Goal: Task Accomplishment & Management: Manage account settings

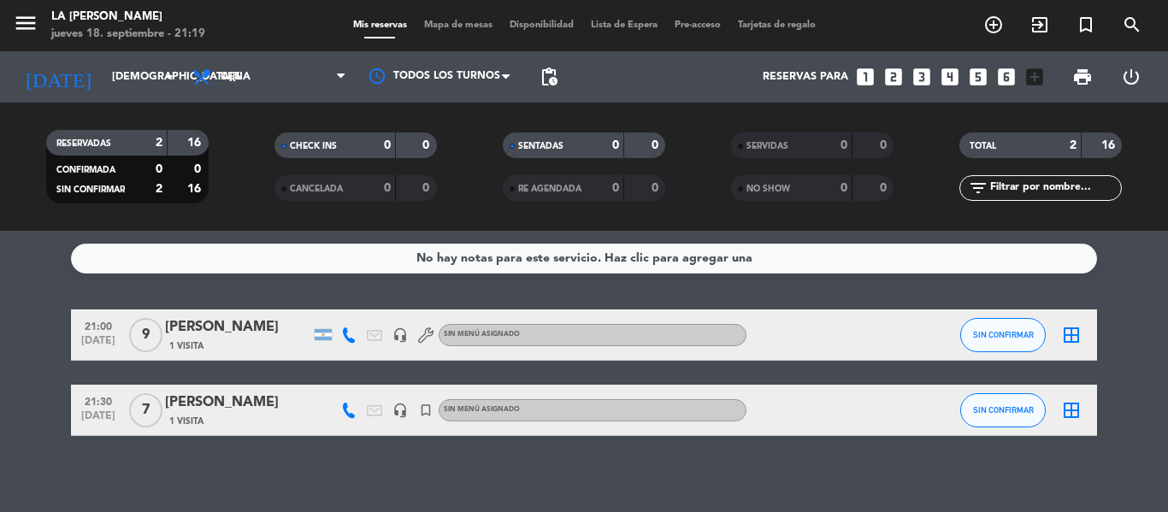
click at [464, 32] on div "Mis reservas Mapa de mesas Disponibilidad Lista de Espera Pre-acceso Tarjetas d…" at bounding box center [585, 25] width 480 height 15
click at [464, 29] on span "Mapa de mesas" at bounding box center [459, 25] width 86 height 9
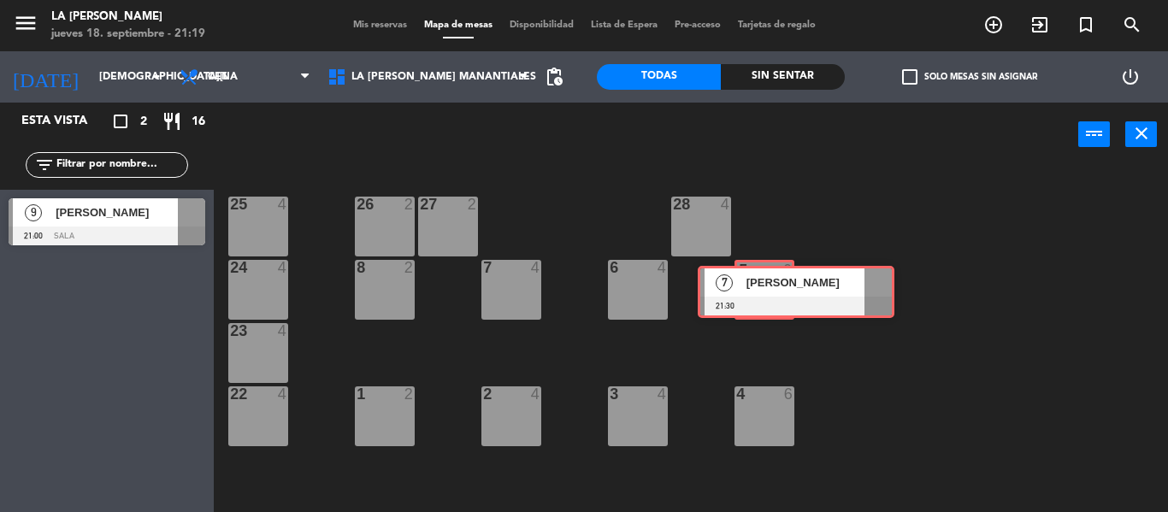
drag, startPoint x: 103, startPoint y: 274, endPoint x: 782, endPoint y: 279, distance: 678.2
click at [782, 279] on div "Esta vista crop_square 2 restaurant 16 filter_list 9 [PERSON_NAME] 21:00 Sala 7…" at bounding box center [584, 308] width 1168 height 410
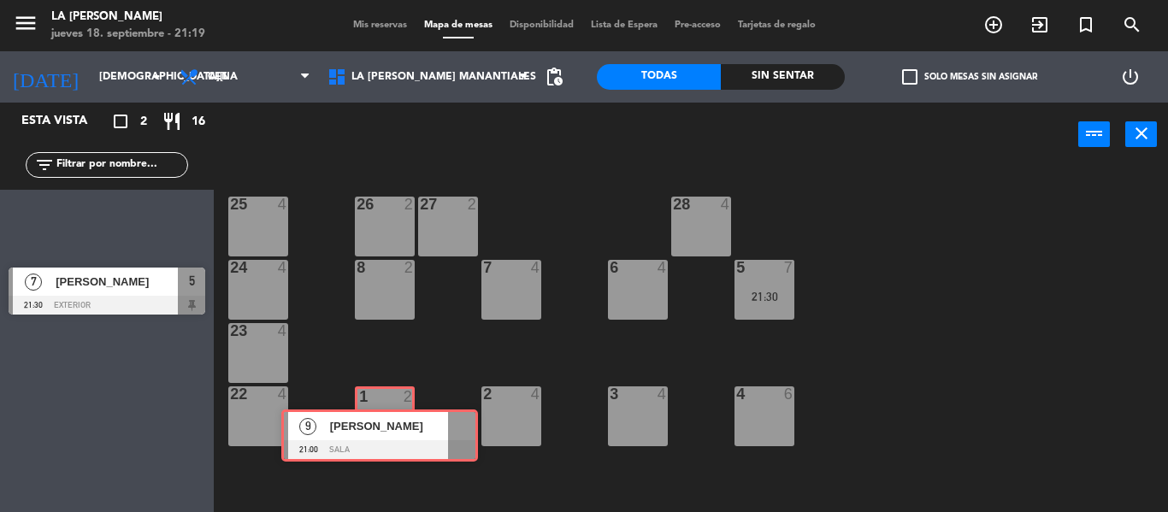
drag, startPoint x: 102, startPoint y: 212, endPoint x: 375, endPoint y: 416, distance: 340.9
click at [375, 416] on div "Esta vista crop_square 2 restaurant 16 filter_list 9 [PERSON_NAME] 21:00 Sala 9…" at bounding box center [584, 308] width 1168 height 410
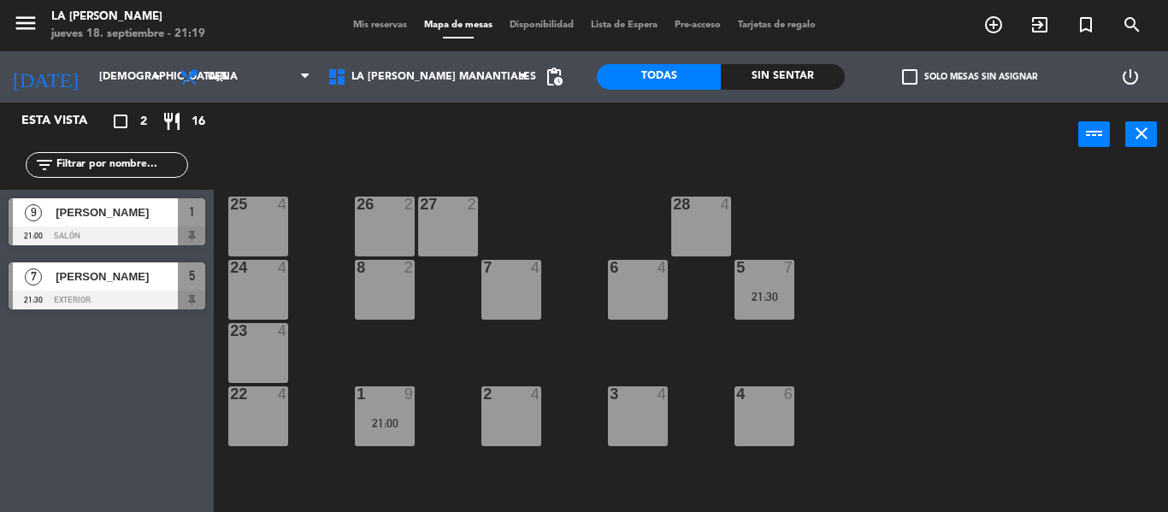
click at [753, 418] on div "4 6" at bounding box center [765, 417] width 60 height 60
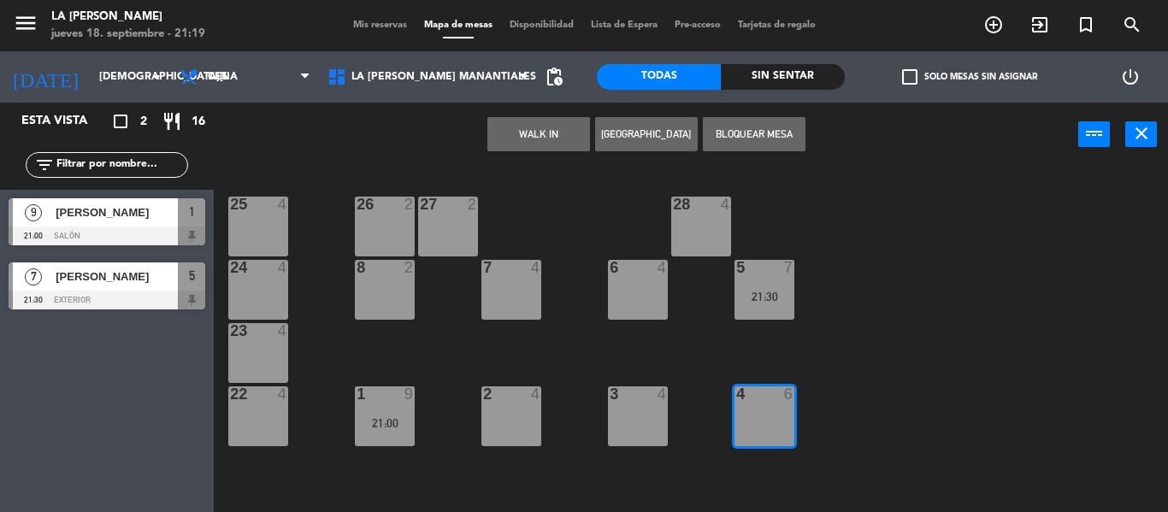
click at [761, 137] on button "Bloquear Mesa" at bounding box center [754, 134] width 103 height 34
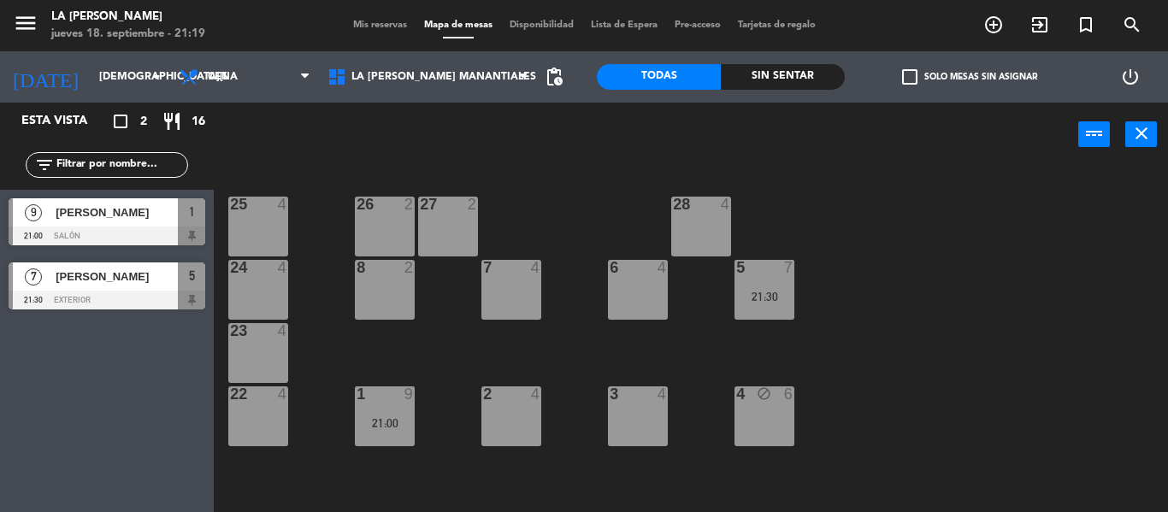
click at [618, 413] on div "3 4" at bounding box center [638, 417] width 60 height 60
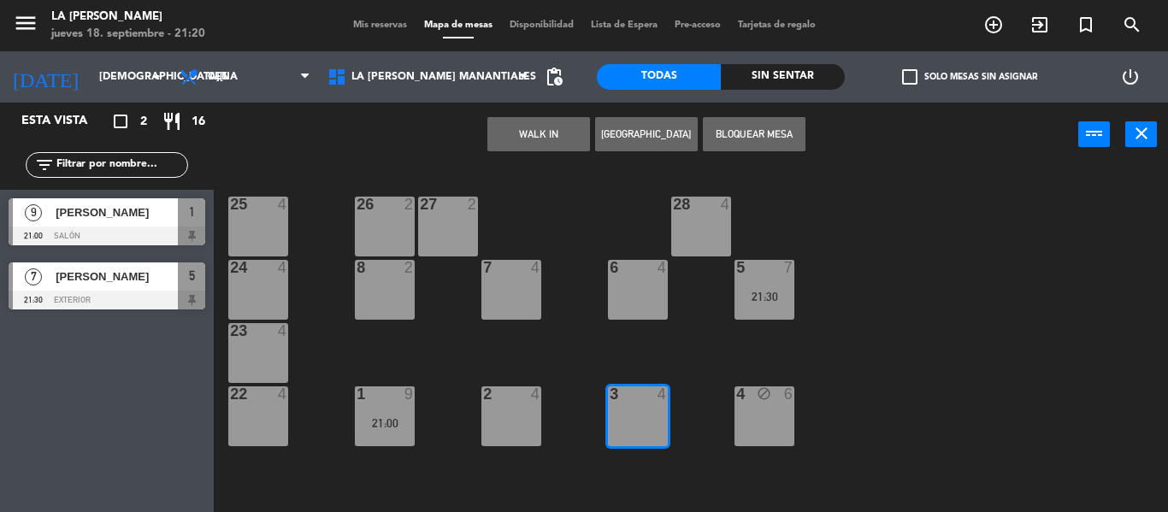
click at [741, 127] on button "Bloquear Mesa" at bounding box center [754, 134] width 103 height 34
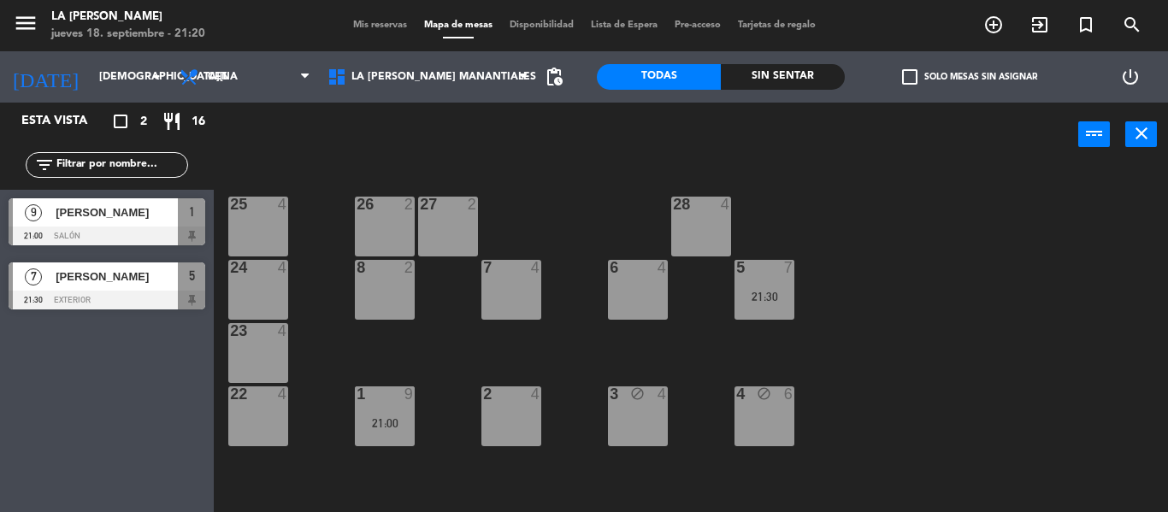
click at [625, 286] on div "6 4" at bounding box center [638, 290] width 60 height 60
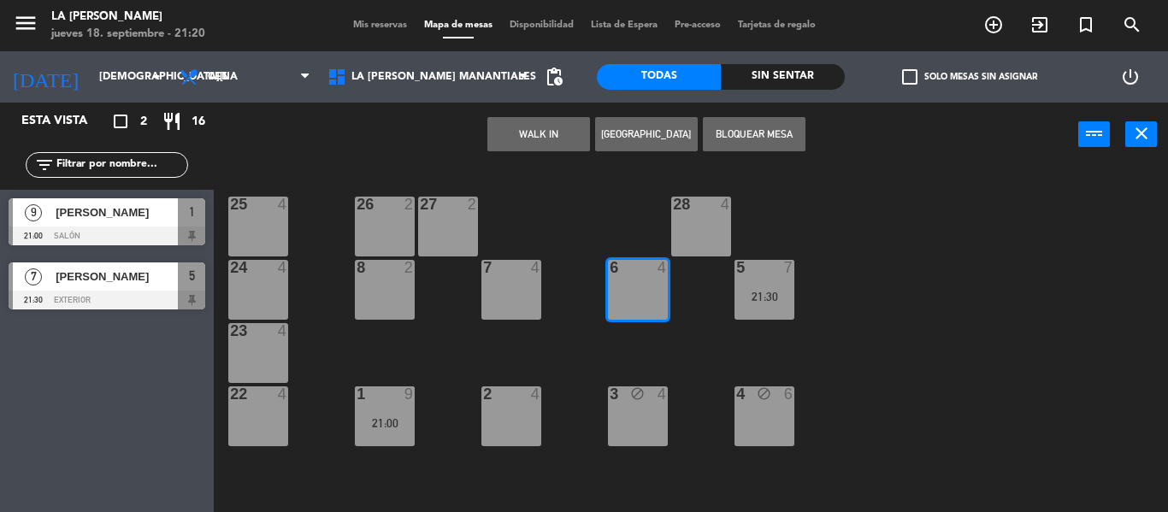
click at [746, 131] on button "Bloquear Mesa" at bounding box center [754, 134] width 103 height 34
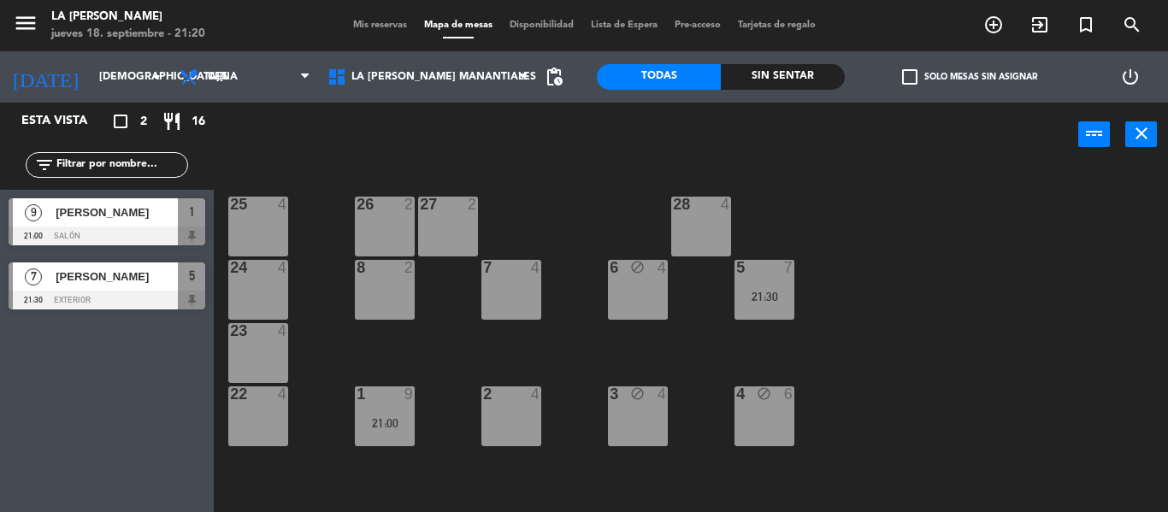
click at [522, 281] on div "7 4" at bounding box center [511, 290] width 60 height 60
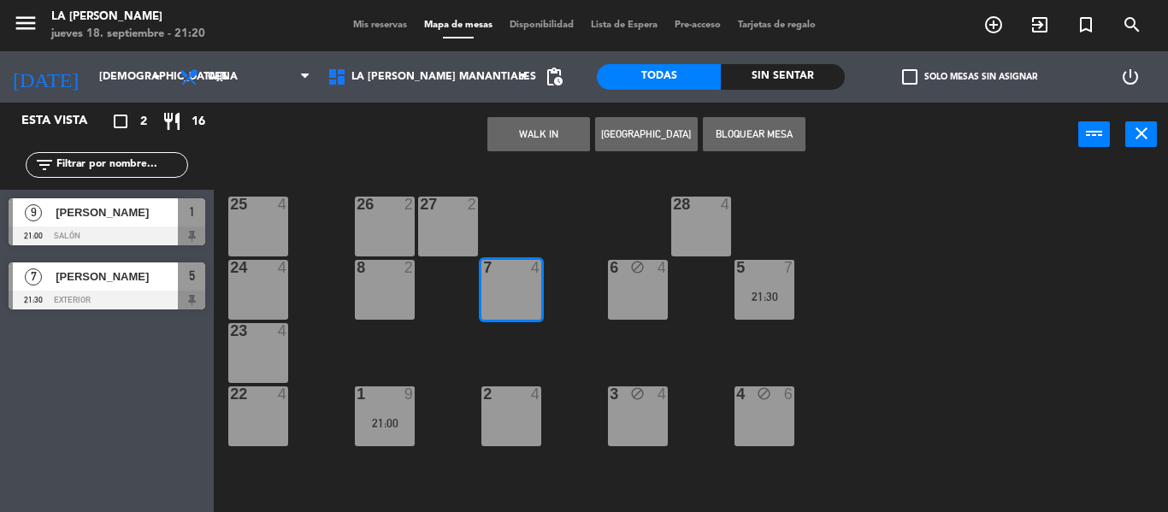
click at [517, 417] on div "2 4" at bounding box center [511, 417] width 60 height 60
click at [787, 142] on button "Bloquear Mesa" at bounding box center [754, 134] width 103 height 34
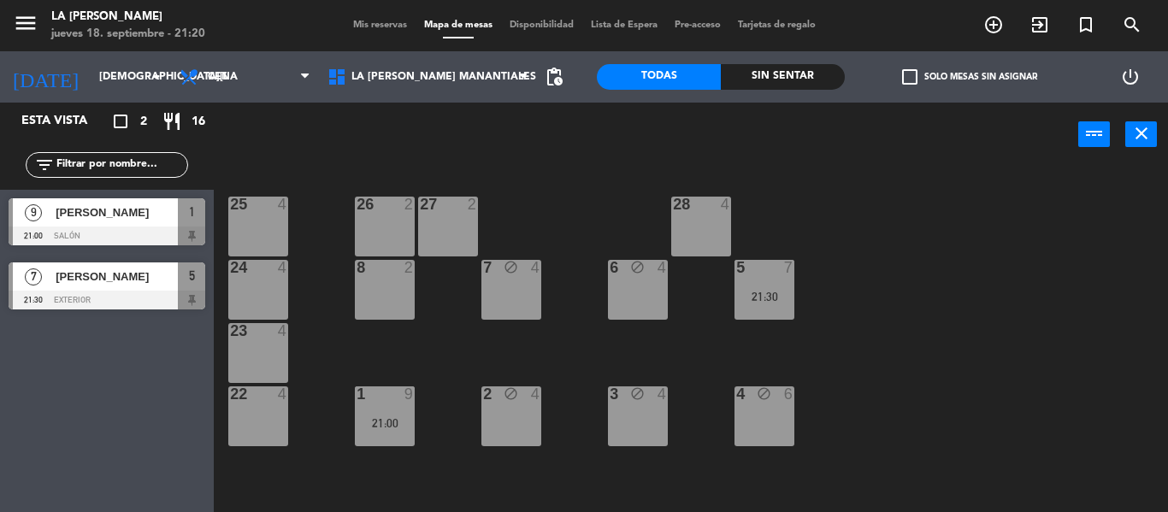
click at [687, 221] on div "28 4" at bounding box center [701, 227] width 60 height 60
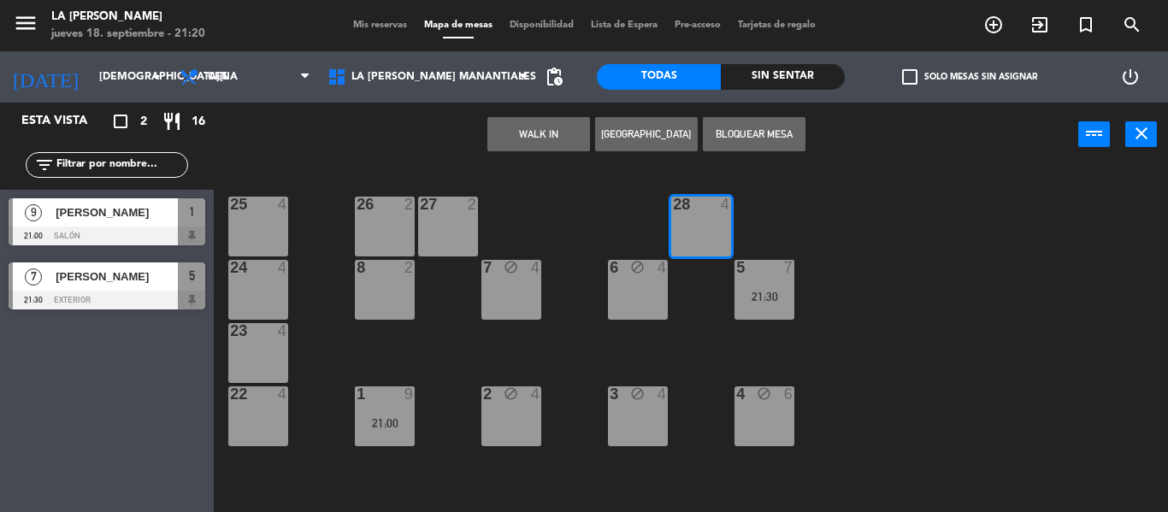
click at [442, 216] on div "27 2" at bounding box center [448, 227] width 60 height 60
click at [389, 223] on div "26 2" at bounding box center [385, 227] width 60 height 60
click at [251, 231] on div "25 4" at bounding box center [258, 227] width 60 height 60
click at [735, 124] on button "Bloquear Mesa" at bounding box center [754, 134] width 103 height 34
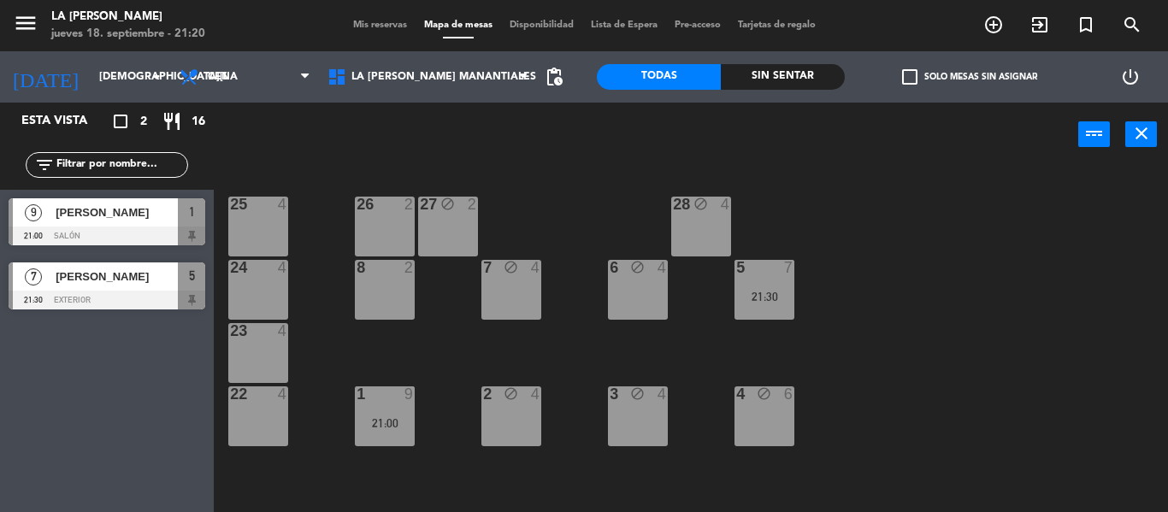
click at [367, 227] on div "26 2" at bounding box center [385, 227] width 60 height 60
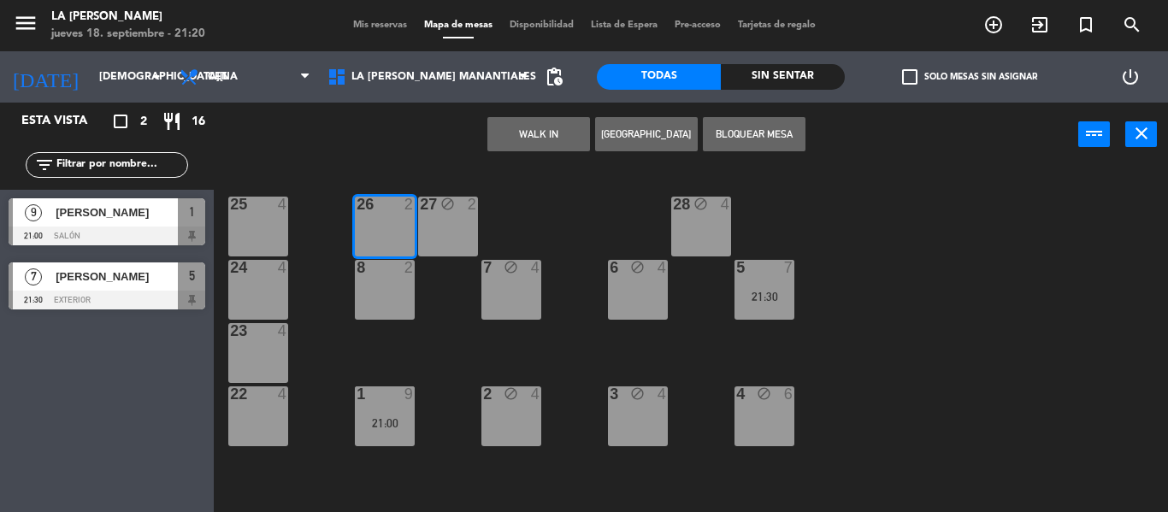
click at [241, 227] on div "25 4" at bounding box center [258, 227] width 60 height 60
click at [253, 294] on div "24 4" at bounding box center [258, 290] width 60 height 60
click at [256, 340] on div "23 4" at bounding box center [258, 331] width 60 height 17
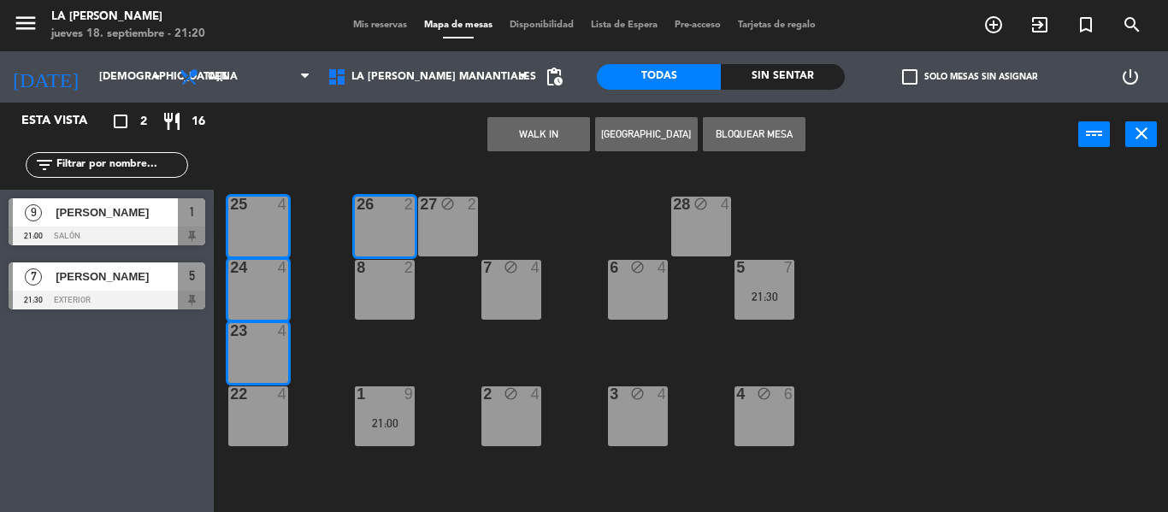
click at [257, 410] on div "22 4" at bounding box center [258, 417] width 60 height 60
click at [763, 124] on button "Bloquear Mesa" at bounding box center [754, 134] width 103 height 34
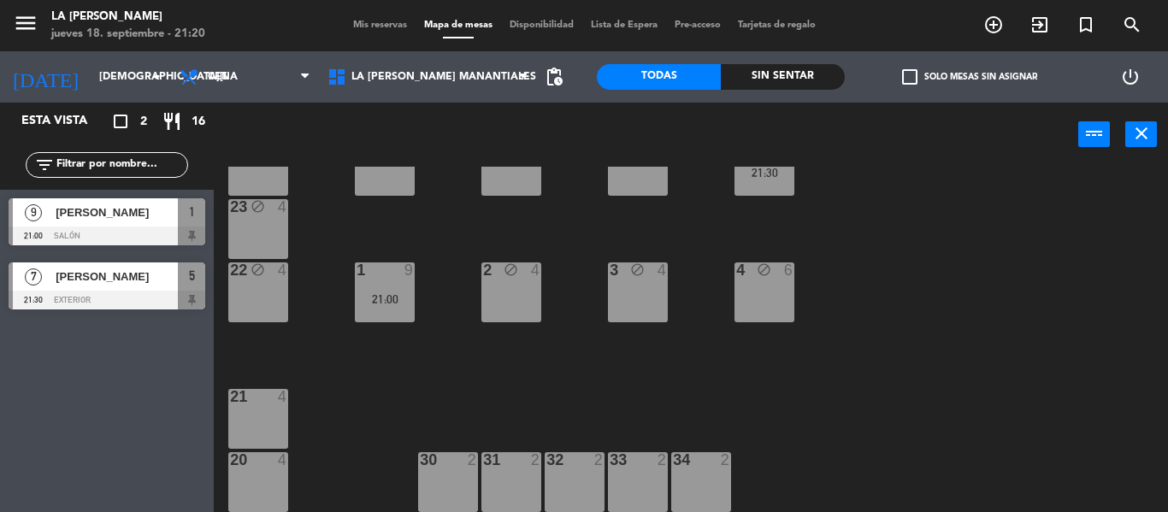
scroll to position [38, 0]
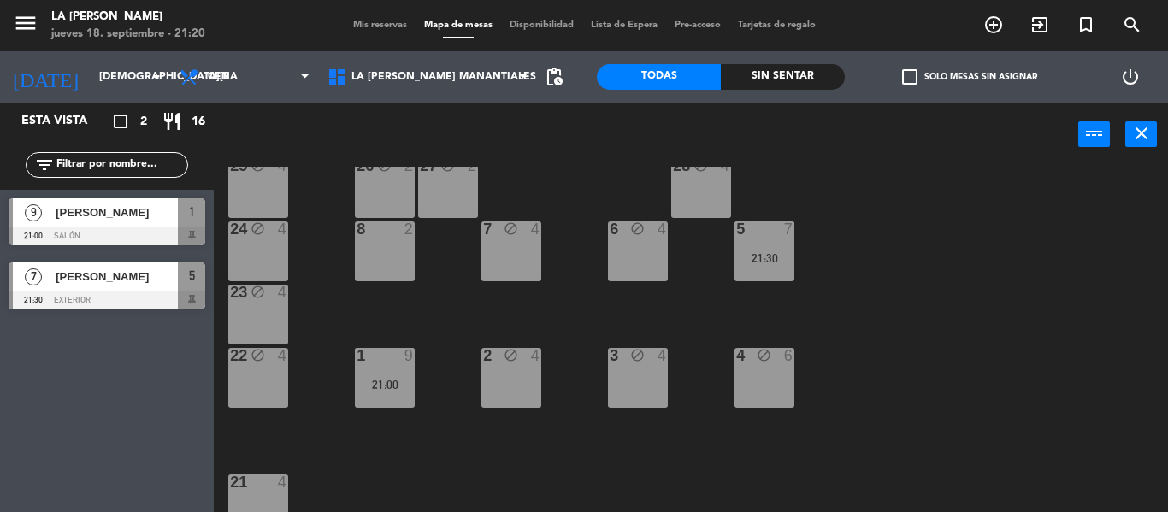
click at [389, 255] on div "8 2" at bounding box center [385, 251] width 60 height 60
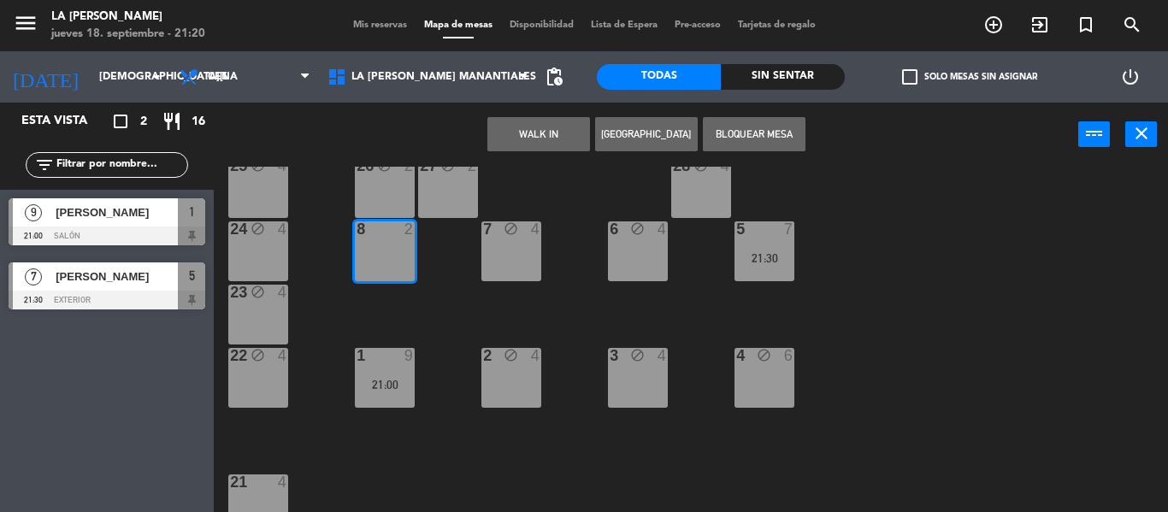
click at [732, 137] on button "Bloquear Mesa" at bounding box center [754, 134] width 103 height 34
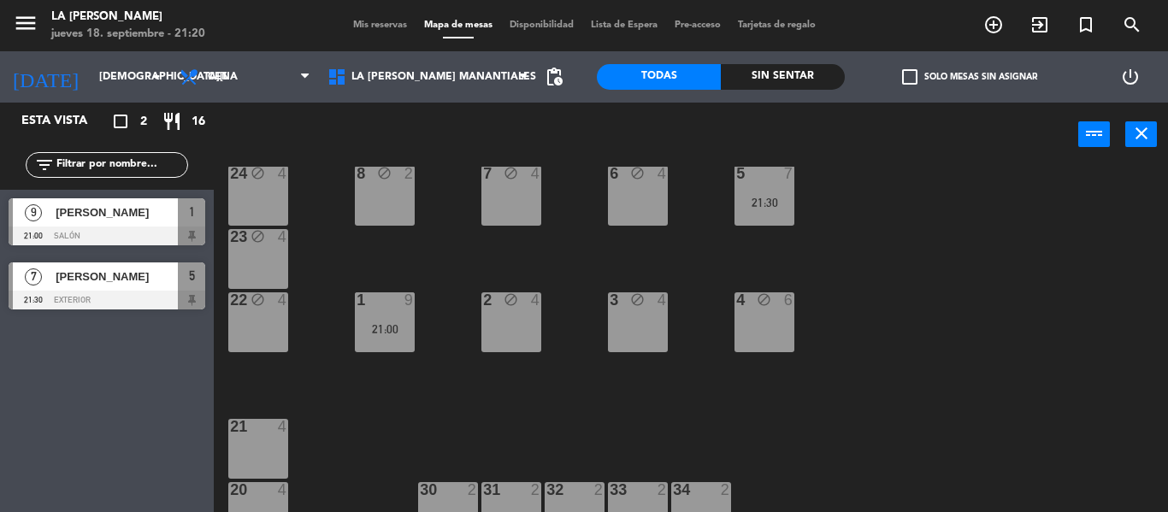
scroll to position [124, 0]
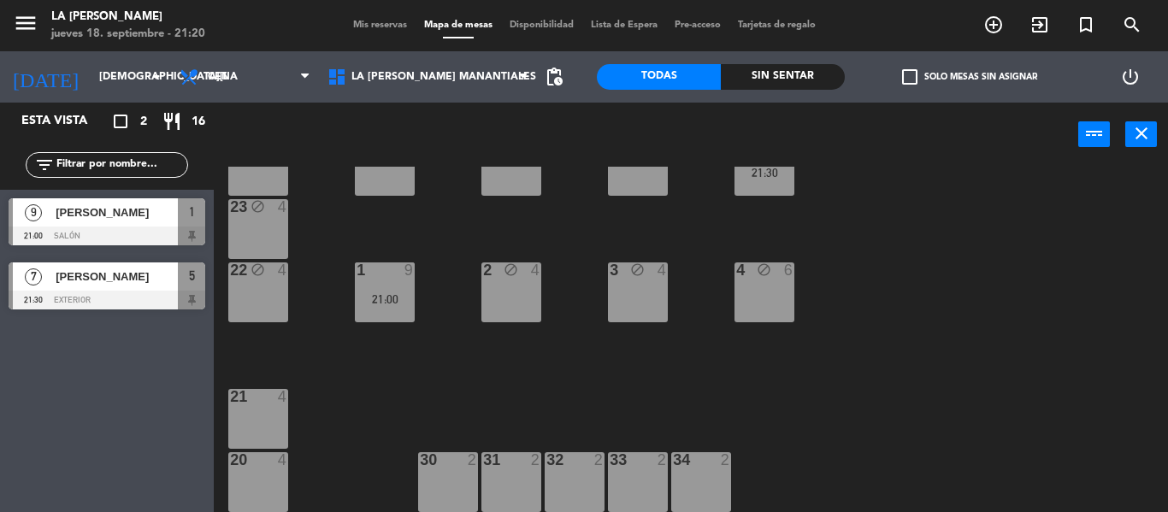
click at [258, 418] on div "21 4" at bounding box center [258, 419] width 60 height 60
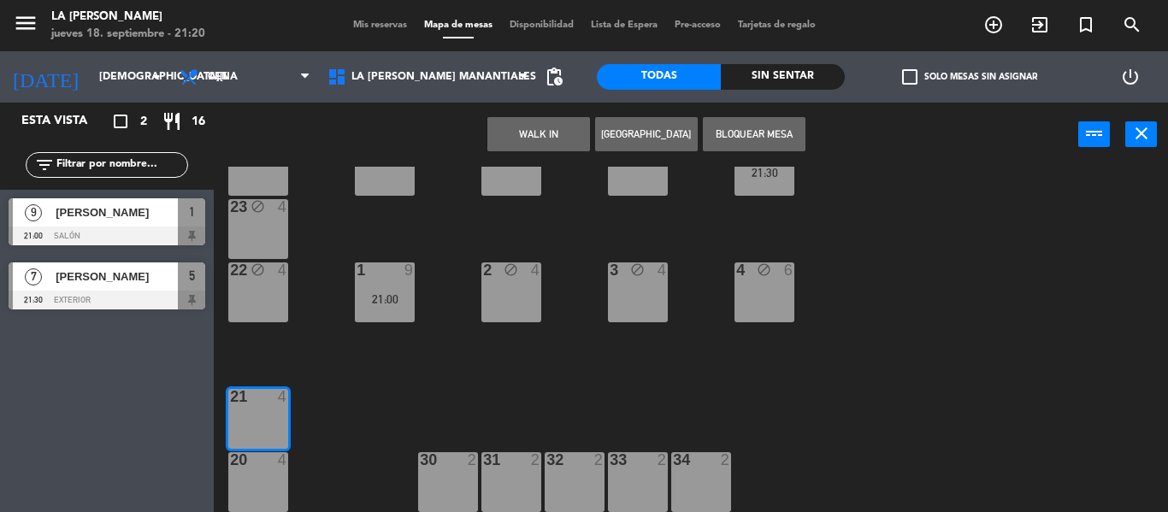
click at [253, 493] on div "20 4" at bounding box center [258, 482] width 60 height 60
click at [456, 469] on div "30 2" at bounding box center [448, 460] width 60 height 17
click at [741, 132] on button "Bloquear Mesa" at bounding box center [754, 134] width 103 height 34
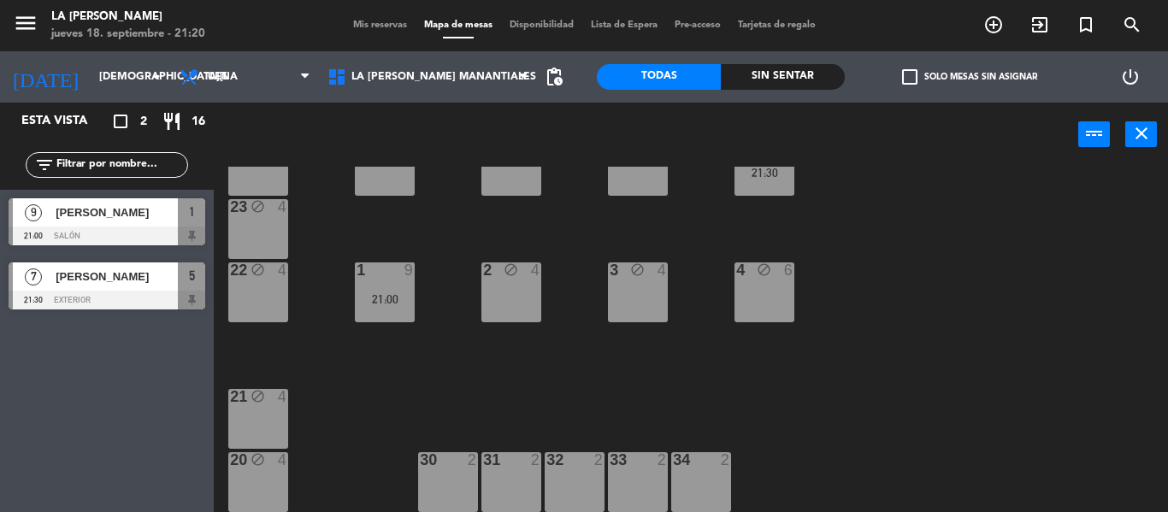
click at [524, 476] on div "31 2" at bounding box center [511, 482] width 60 height 60
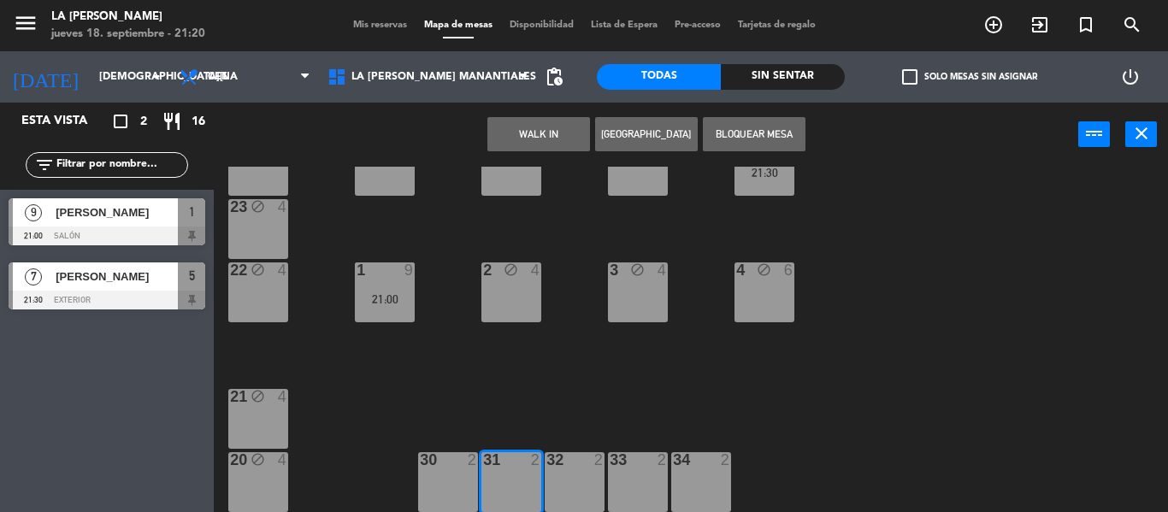
click at [623, 478] on div "33 2" at bounding box center [638, 482] width 60 height 60
click at [590, 478] on div "32 2" at bounding box center [575, 482] width 60 height 60
drag, startPoint x: 464, startPoint y: 477, endPoint x: 495, endPoint y: 481, distance: 31.8
click at [464, 477] on div "30 2" at bounding box center [448, 482] width 60 height 60
click at [769, 141] on button "Bloquear Mesa" at bounding box center [754, 134] width 103 height 34
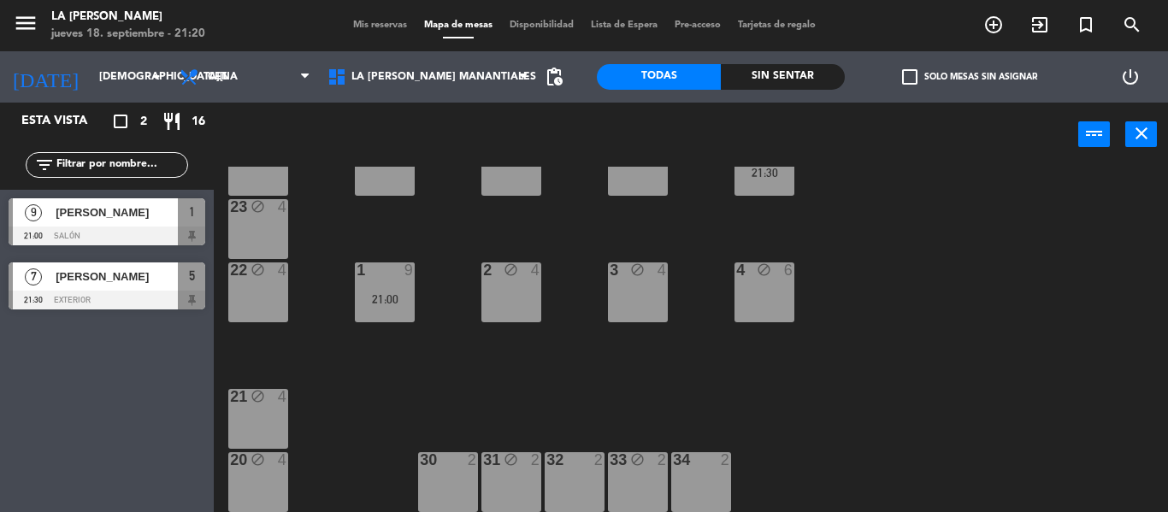
click at [434, 487] on div "30 2" at bounding box center [448, 482] width 60 height 60
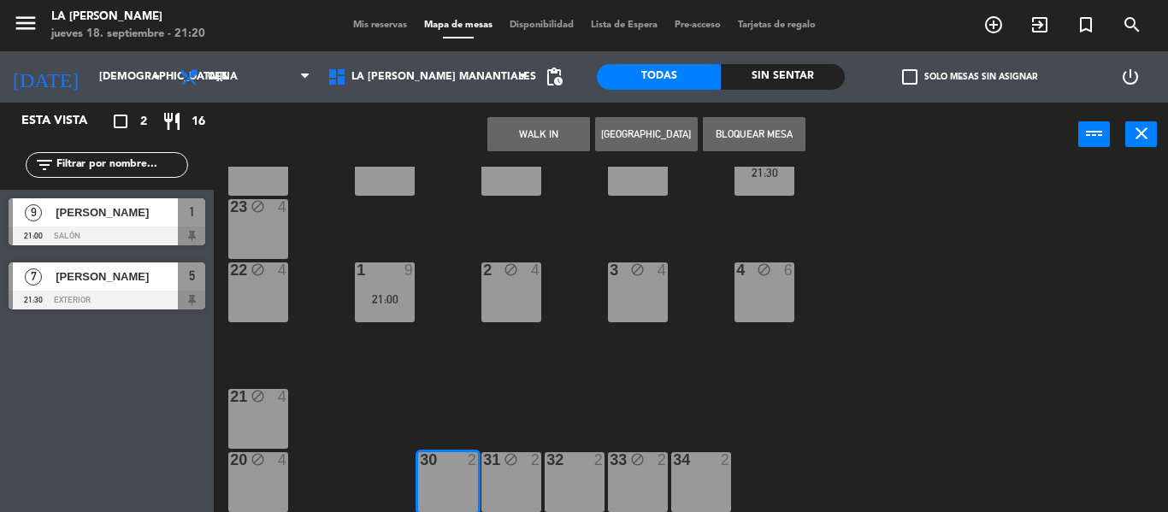
click at [585, 476] on div "32 2" at bounding box center [575, 482] width 60 height 60
click at [709, 483] on div "34 2" at bounding box center [701, 482] width 60 height 60
click at [770, 135] on button "Bloquear Mesa" at bounding box center [754, 134] width 103 height 34
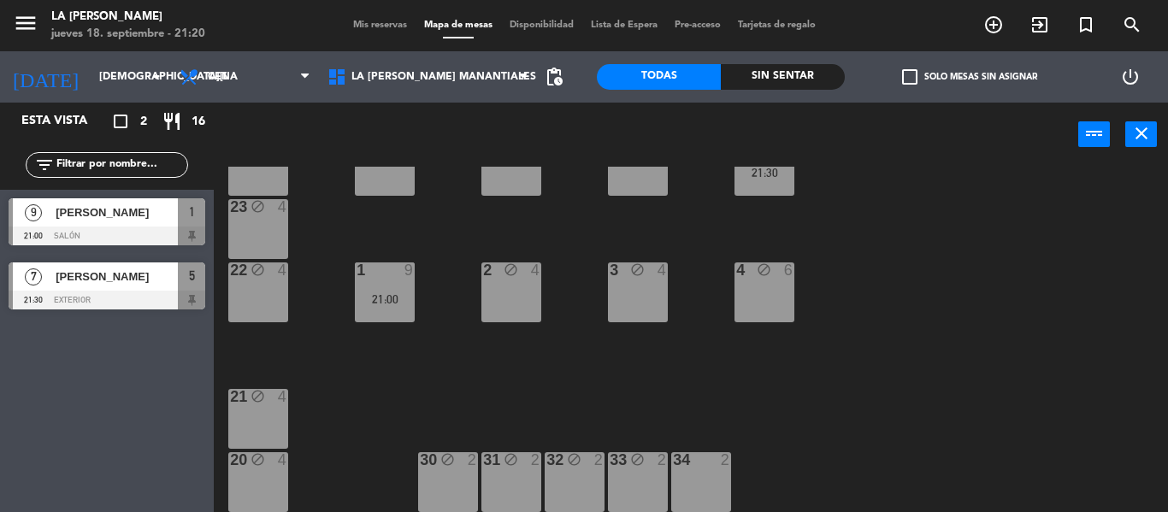
click at [710, 492] on div "34 2" at bounding box center [701, 482] width 60 height 60
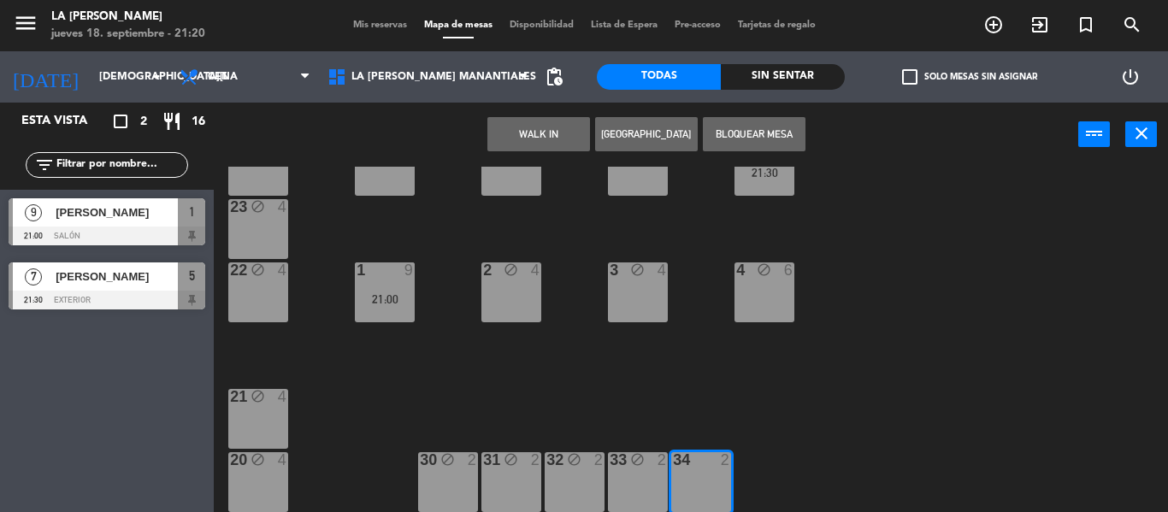
click at [753, 134] on button "Bloquear Mesa" at bounding box center [754, 134] width 103 height 34
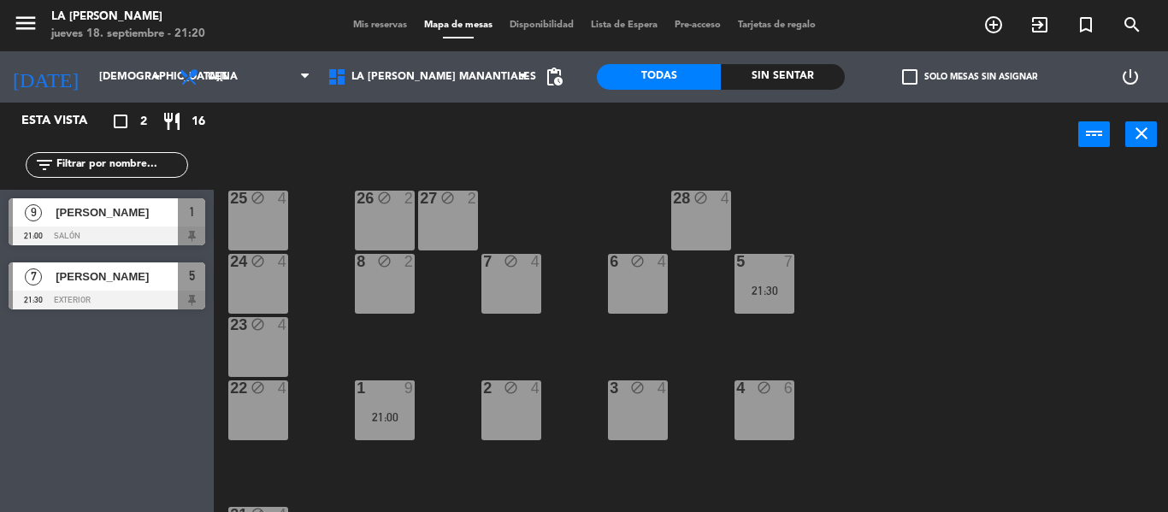
scroll to position [0, 0]
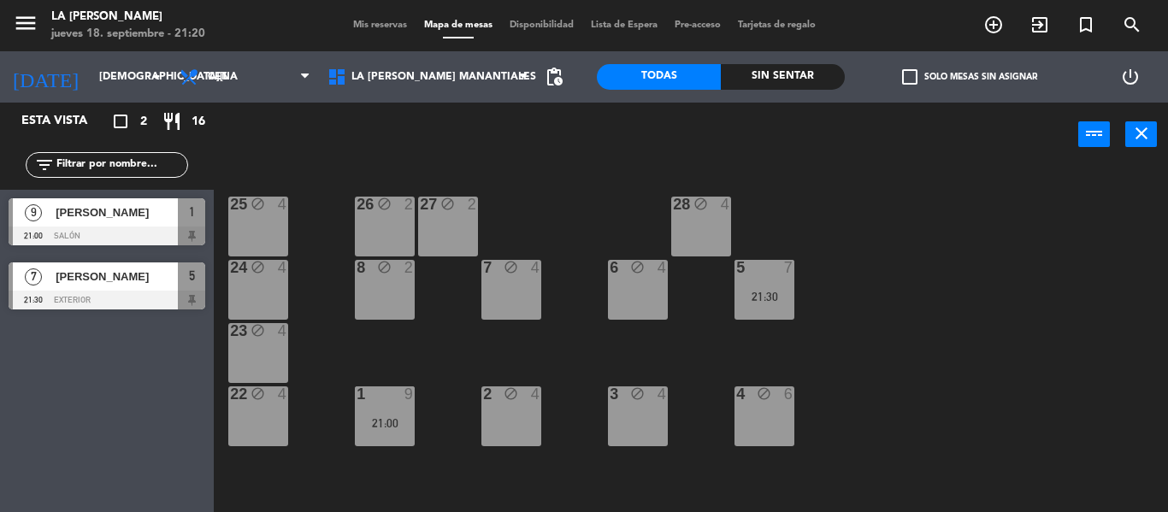
click at [365, 26] on span "Mis reservas" at bounding box center [380, 25] width 71 height 9
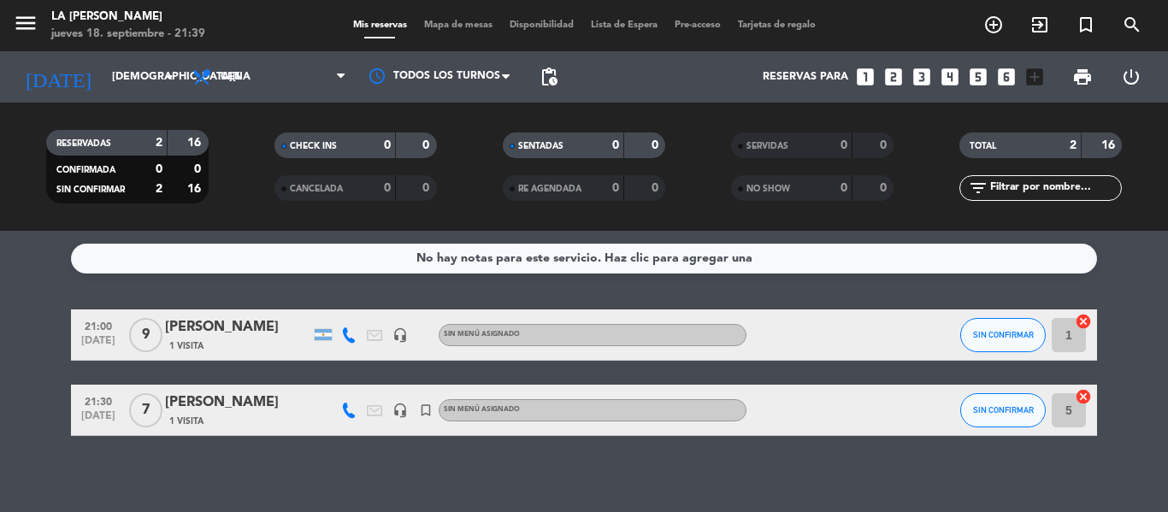
click at [37, 357] on bookings-row "21:00 [DATE] 9 [PERSON_NAME] 1 Visita headset_mic Sin menú asignado SIN CONFIRM…" at bounding box center [584, 373] width 1168 height 127
click at [996, 322] on button "SIN CONFIRMAR" at bounding box center [1003, 335] width 86 height 34
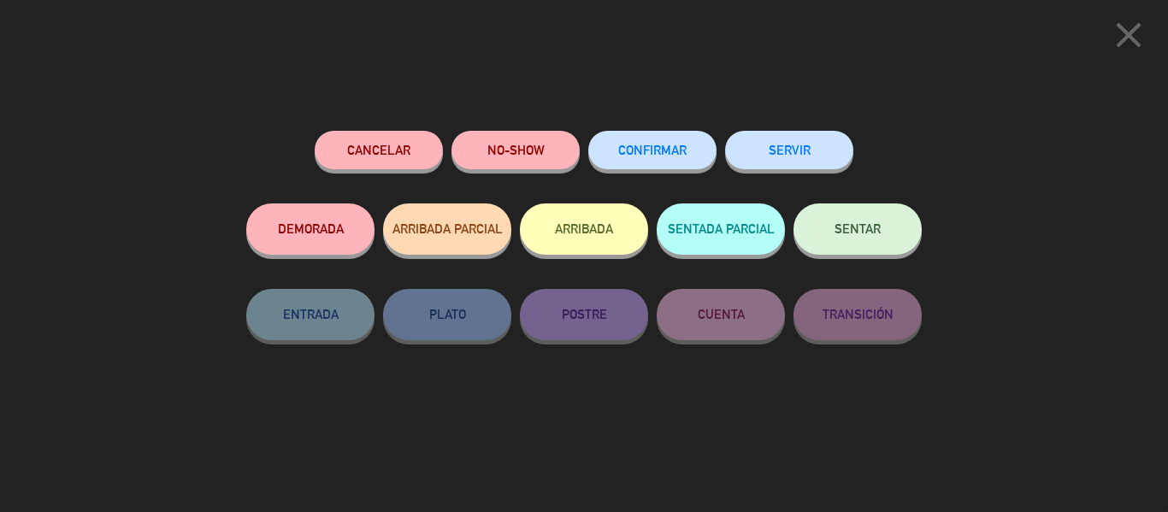
click at [696, 243] on button "SENTADA PARCIAL" at bounding box center [721, 229] width 128 height 51
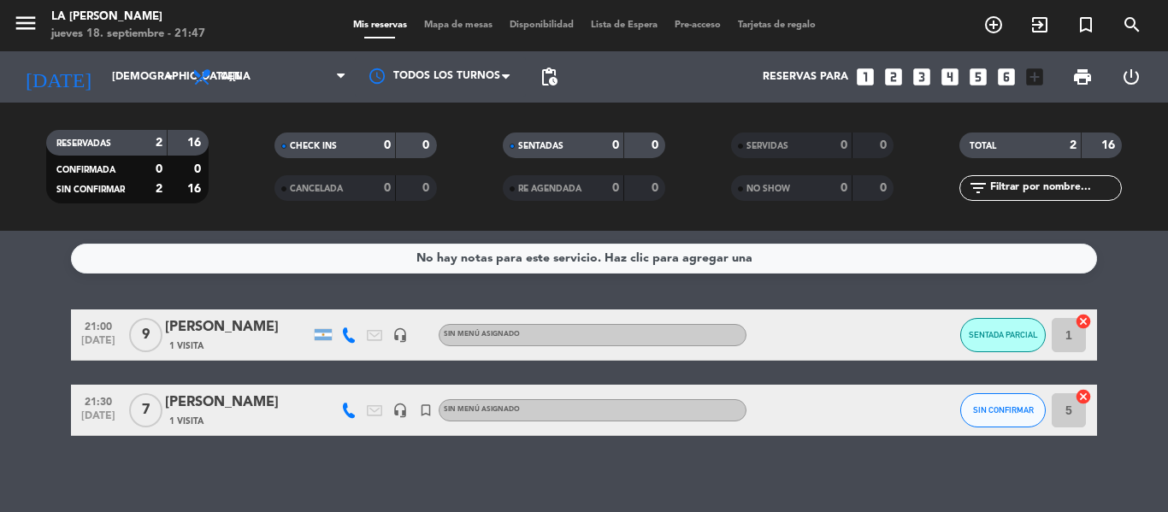
click at [351, 421] on div at bounding box center [349, 410] width 26 height 50
click at [348, 411] on icon at bounding box center [348, 410] width 15 height 15
click at [971, 340] on button "SENTADA PARCIAL" at bounding box center [1003, 335] width 86 height 34
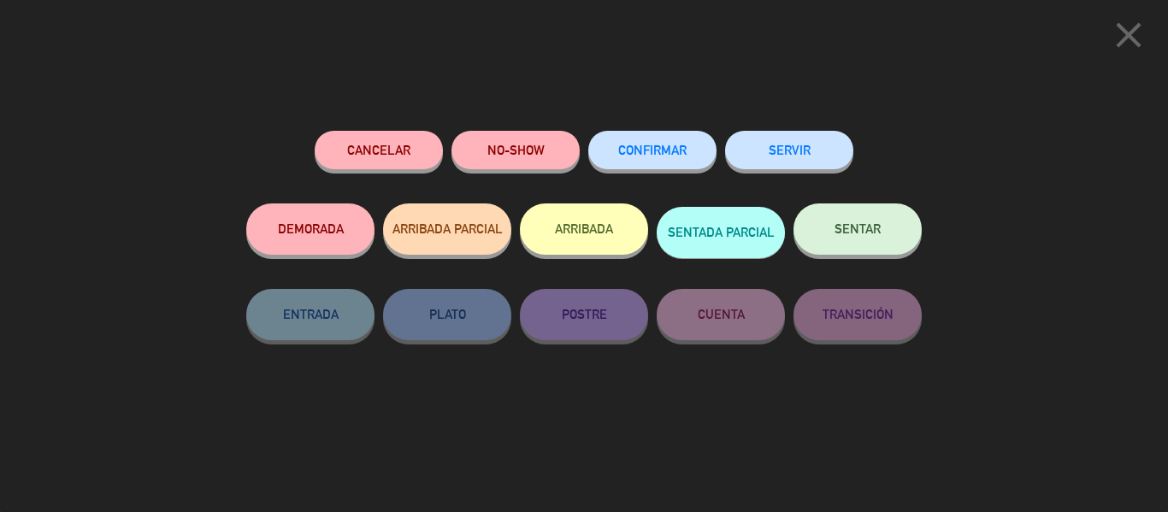
click at [1121, 39] on icon "close" at bounding box center [1128, 35] width 43 height 43
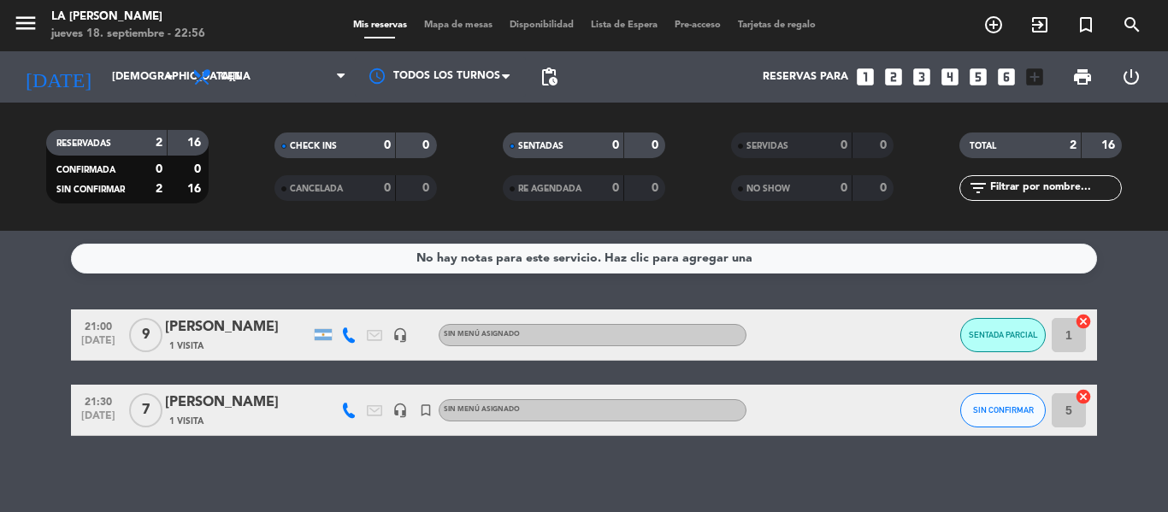
drag, startPoint x: 1078, startPoint y: 473, endPoint x: 1056, endPoint y: 449, distance: 32.1
click at [1078, 473] on div "No hay notas para este servicio. Haz clic para agregar una 21:00 [DATE] 9 [PERS…" at bounding box center [584, 371] width 1168 height 281
click at [1030, 422] on button "SIN CONFIRMAR" at bounding box center [1003, 410] width 86 height 34
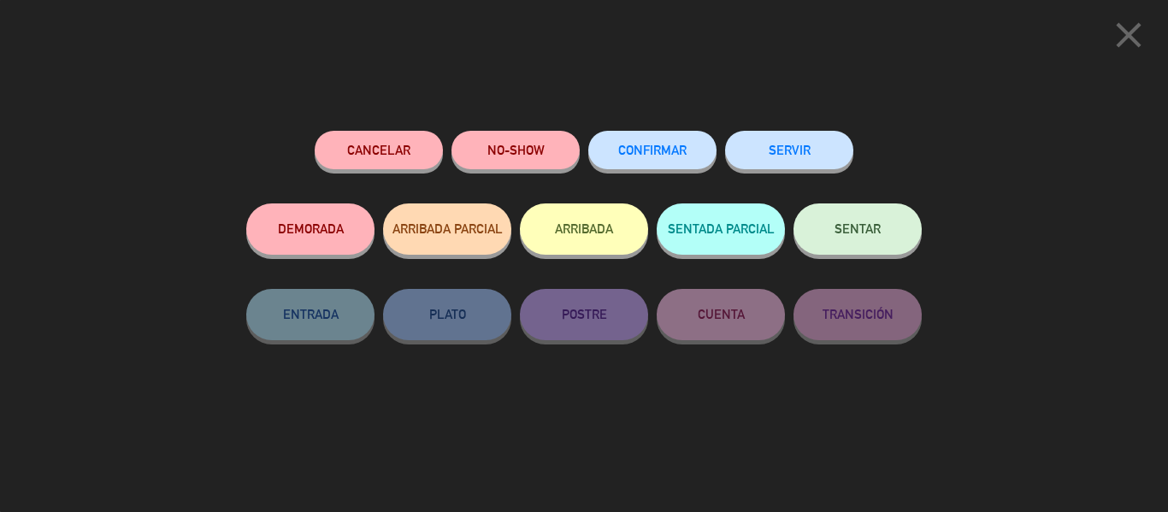
click at [883, 226] on button "SENTAR" at bounding box center [858, 229] width 128 height 51
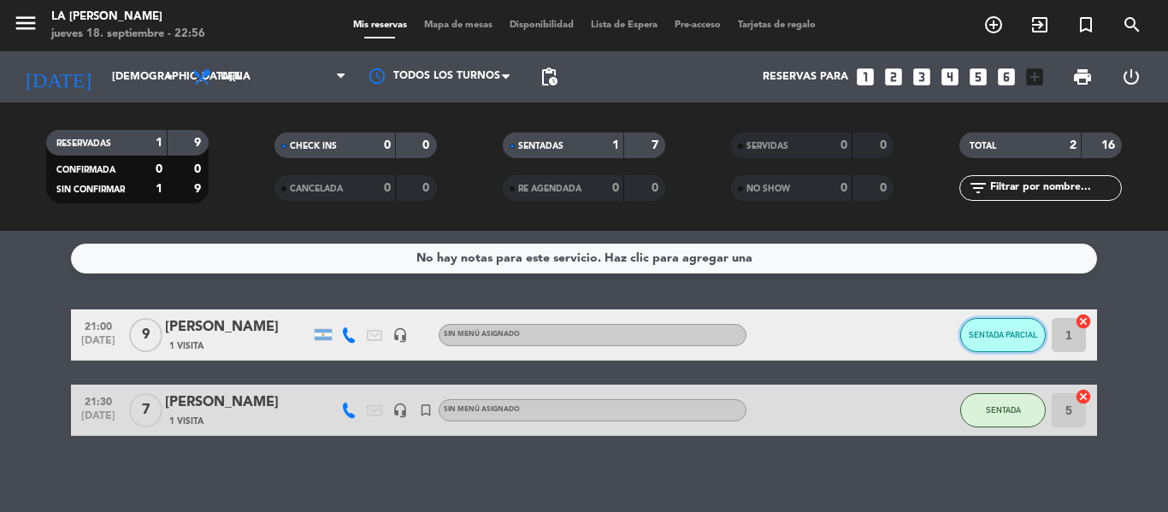
click at [1011, 328] on button "SENTADA PARCIAL" at bounding box center [1003, 335] width 86 height 34
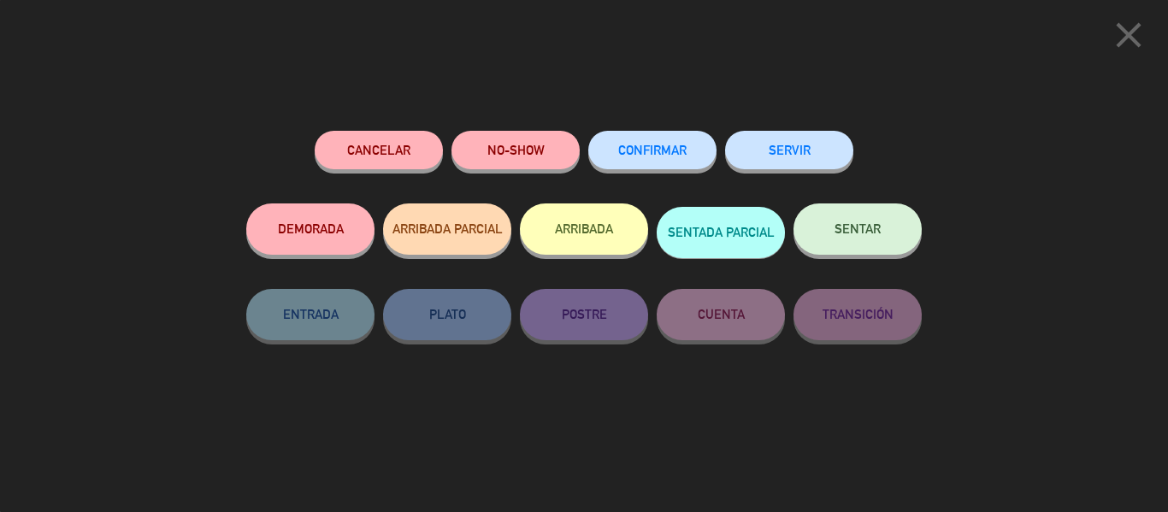
click at [883, 241] on button "SENTAR" at bounding box center [858, 229] width 128 height 51
